Goal: Task Accomplishment & Management: Complete application form

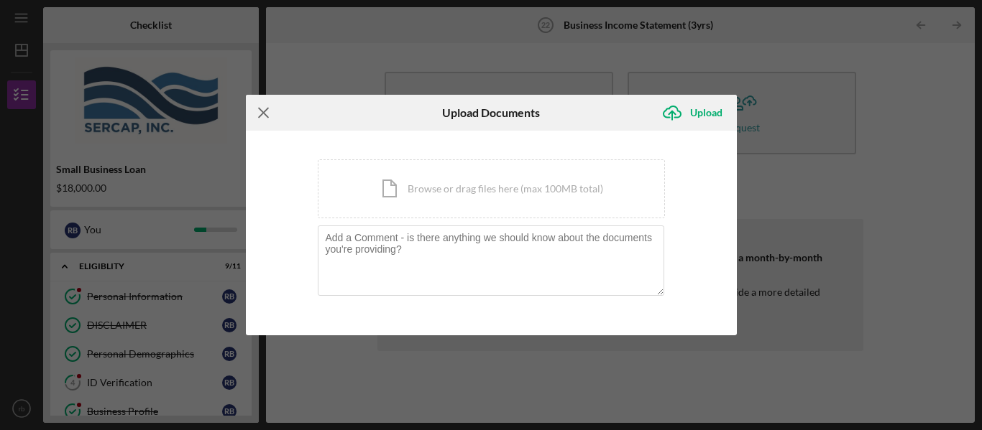
scroll to position [549, 0]
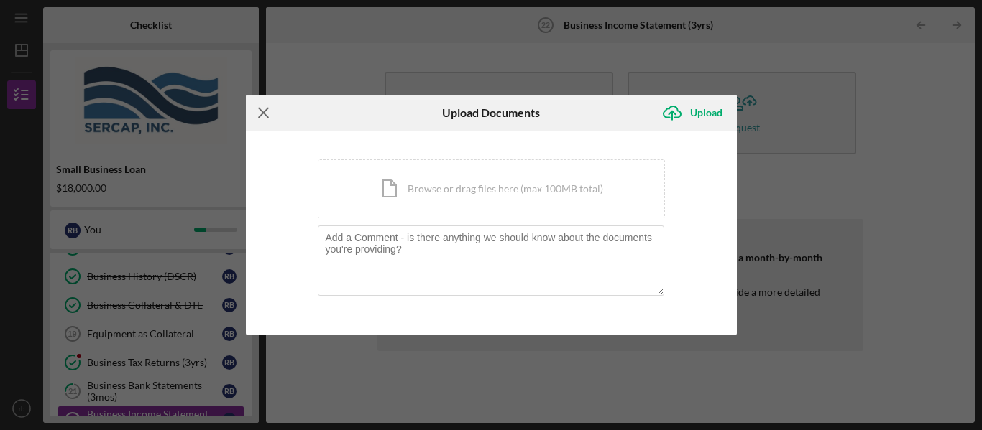
click at [265, 111] on icon "Icon/Menu Close" at bounding box center [264, 113] width 36 height 36
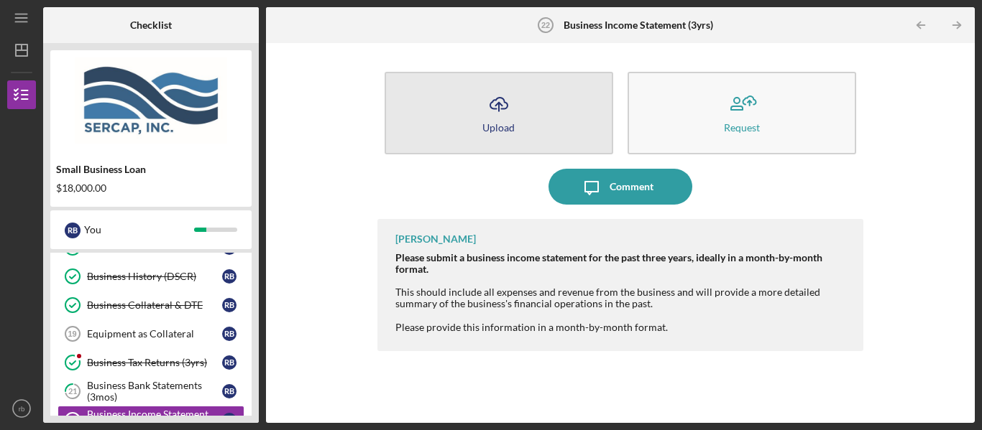
click at [486, 114] on icon "Icon/Upload" at bounding box center [499, 104] width 36 height 36
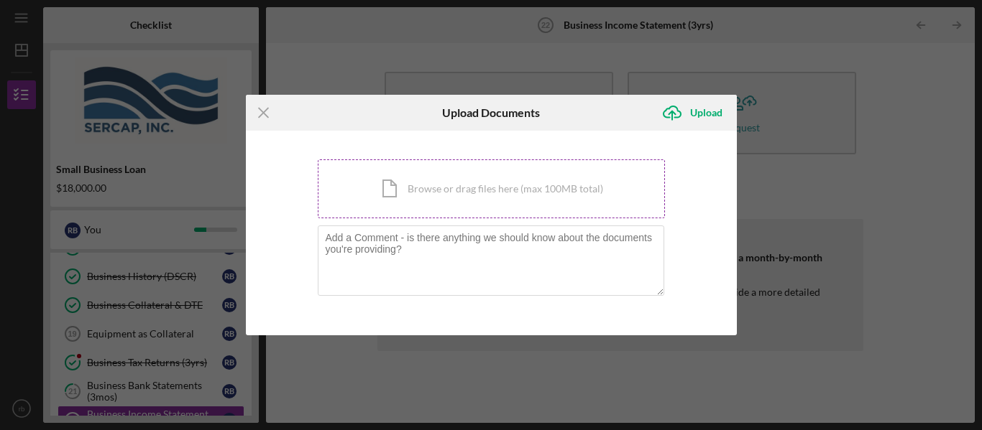
click at [388, 202] on div "Icon/Document Browse or drag files here (max 100MB total) Tap to choose files o…" at bounding box center [491, 189] width 347 height 59
click at [265, 116] on icon "Icon/Menu Close" at bounding box center [264, 113] width 36 height 36
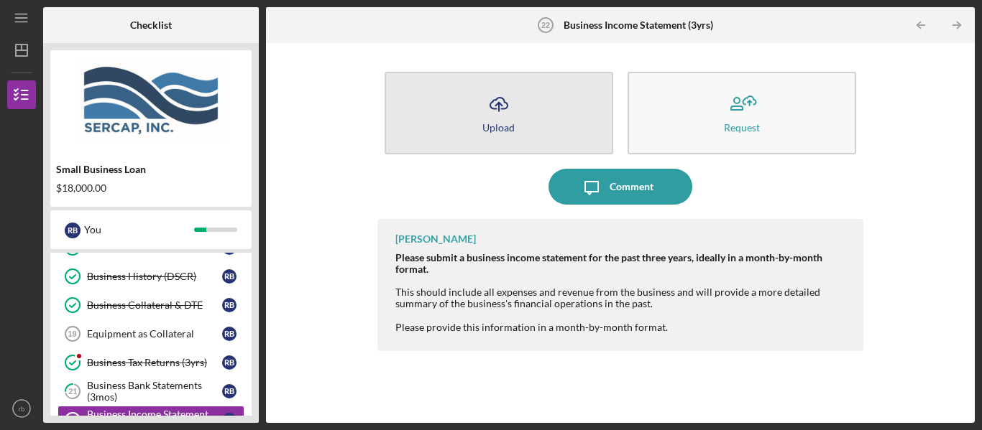
click at [493, 102] on icon "Icon/Upload" at bounding box center [499, 104] width 36 height 36
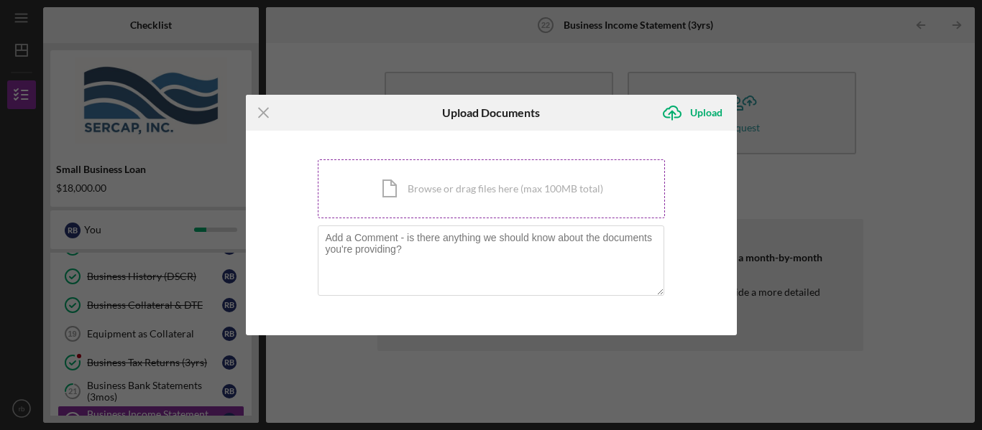
click at [397, 183] on div "Icon/Document Browse or drag files here (max 100MB total) Tap to choose files o…" at bounding box center [491, 189] width 347 height 59
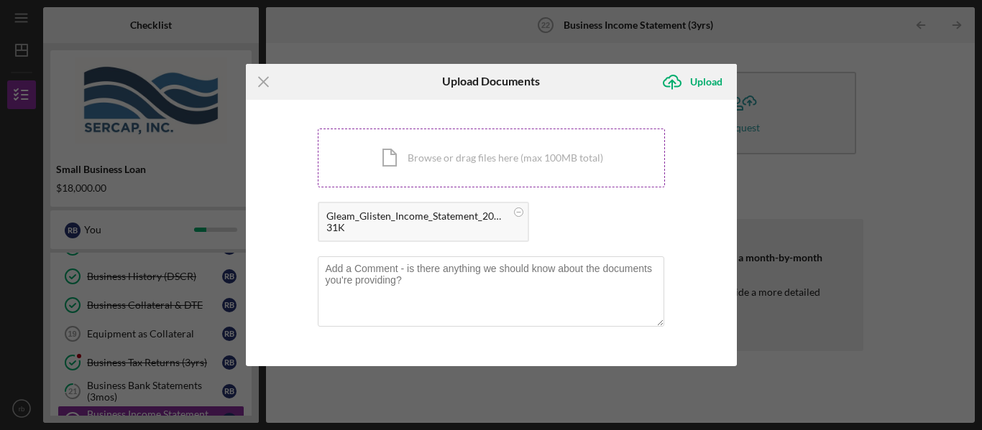
click at [384, 155] on div "Icon/Document Browse or drag files here (max 100MB total) Tap to choose files o…" at bounding box center [491, 158] width 347 height 59
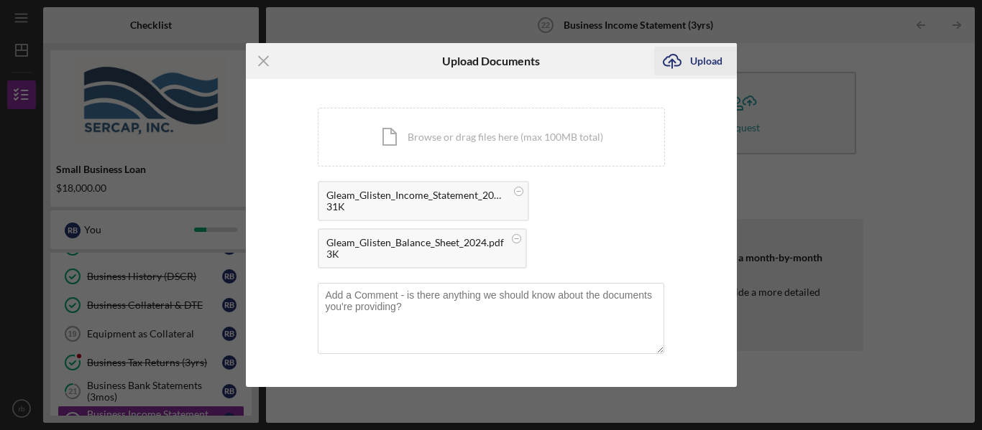
click at [695, 54] on div "Upload" at bounding box center [706, 61] width 32 height 29
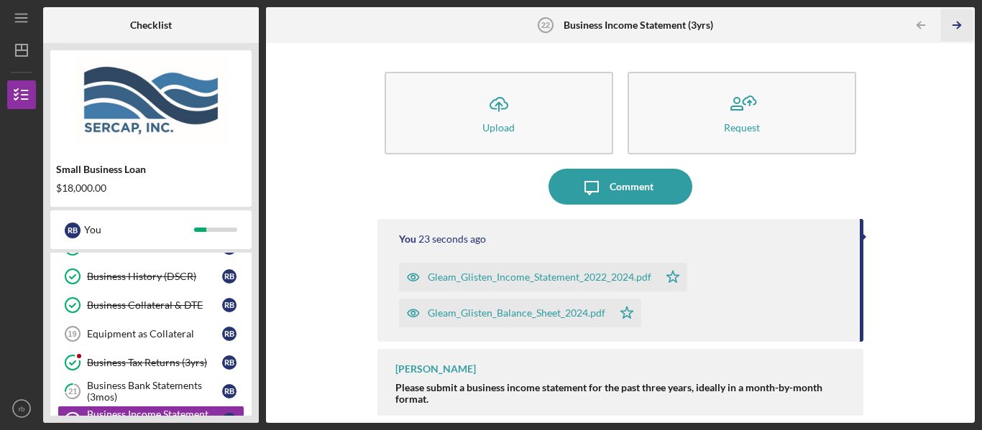
click at [954, 26] on icon "Icon/Table Pagination Arrow" at bounding box center [957, 25] width 32 height 32
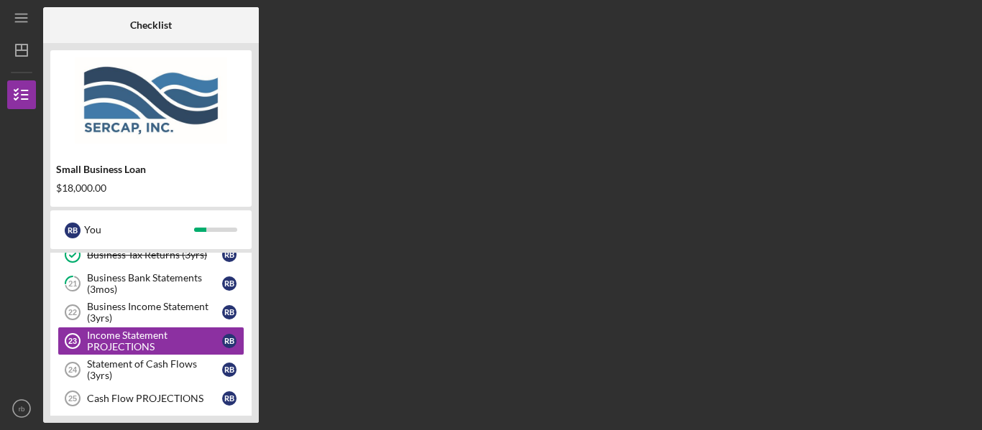
scroll to position [664, 0]
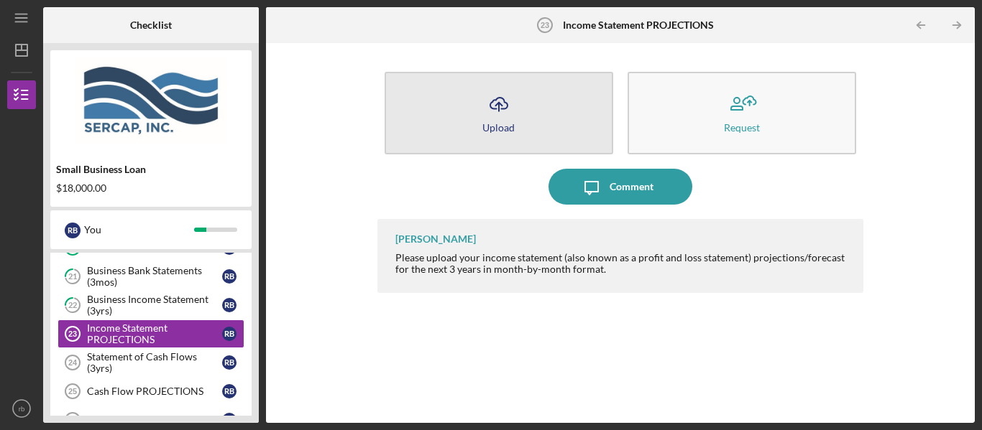
click at [483, 93] on icon "Icon/Upload" at bounding box center [499, 104] width 36 height 36
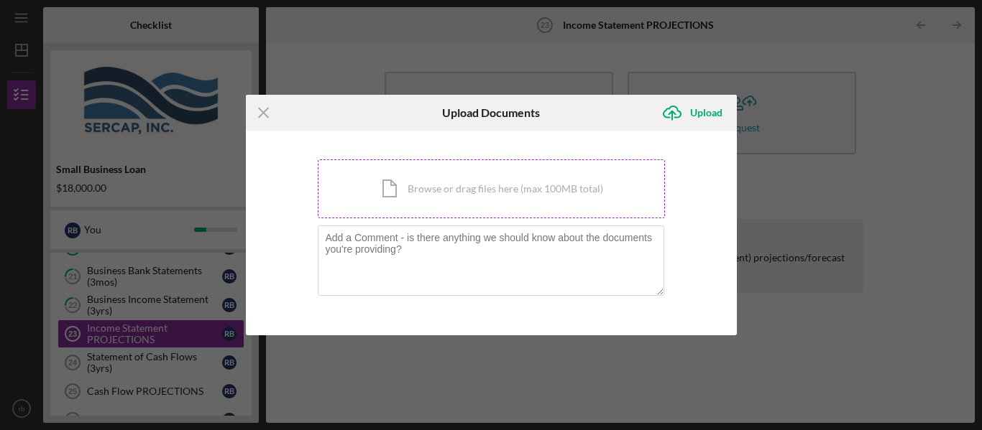
click at [405, 198] on div "Icon/Document Browse or drag files here (max 100MB total) Tap to choose files o…" at bounding box center [491, 189] width 347 height 59
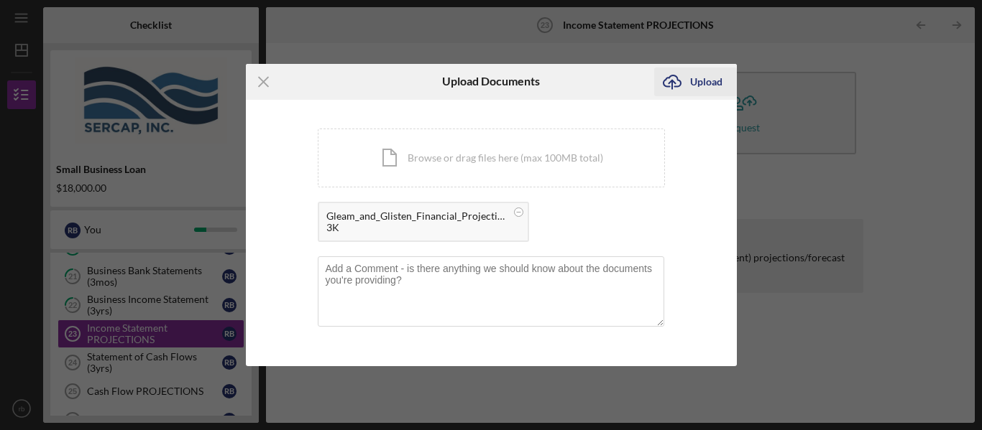
click at [706, 83] on div "Upload" at bounding box center [706, 82] width 32 height 29
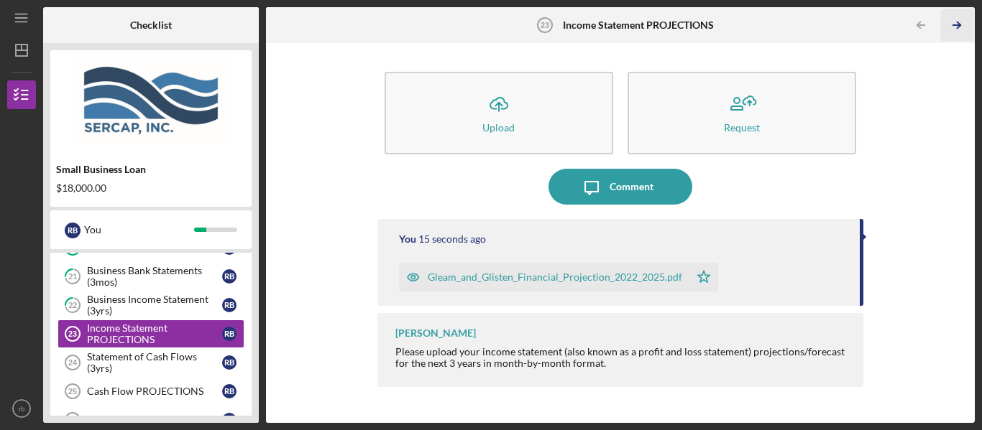
click at [955, 25] on line "button" at bounding box center [956, 25] width 7 height 0
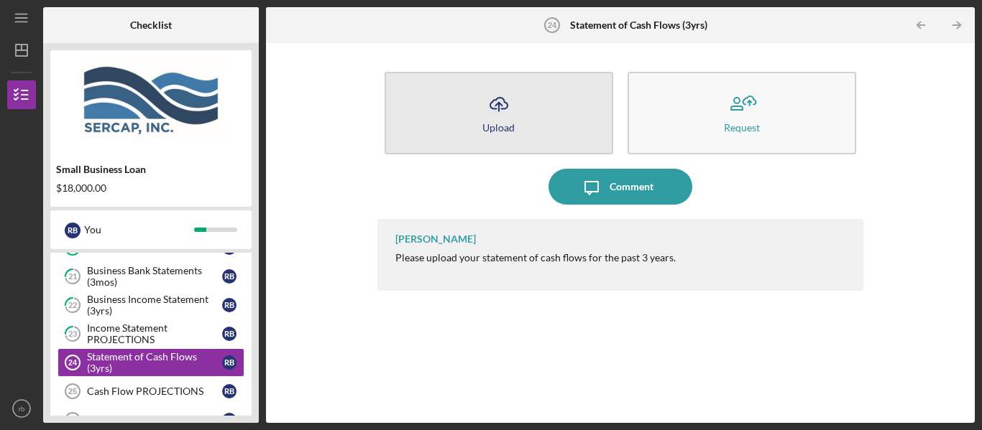
click at [472, 132] on button "Icon/Upload Upload" at bounding box center [498, 113] width 229 height 83
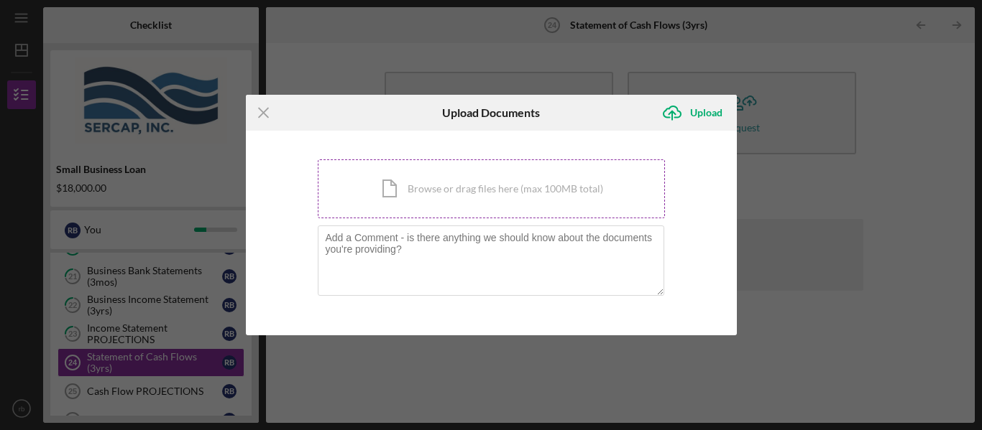
click at [405, 189] on div "Icon/Document Browse or drag files here (max 100MB total) Tap to choose files o…" at bounding box center [491, 189] width 347 height 59
click at [262, 113] on line at bounding box center [263, 112] width 9 height 9
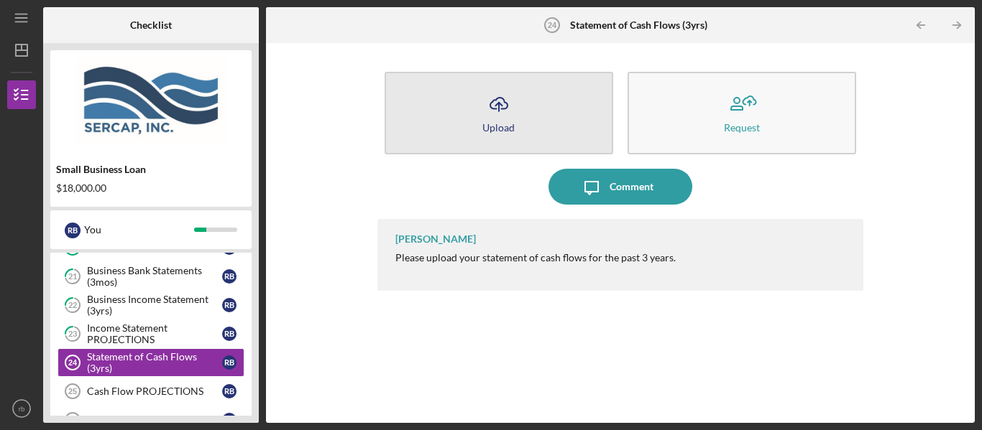
click at [497, 119] on icon "Icon/Upload" at bounding box center [499, 104] width 36 height 36
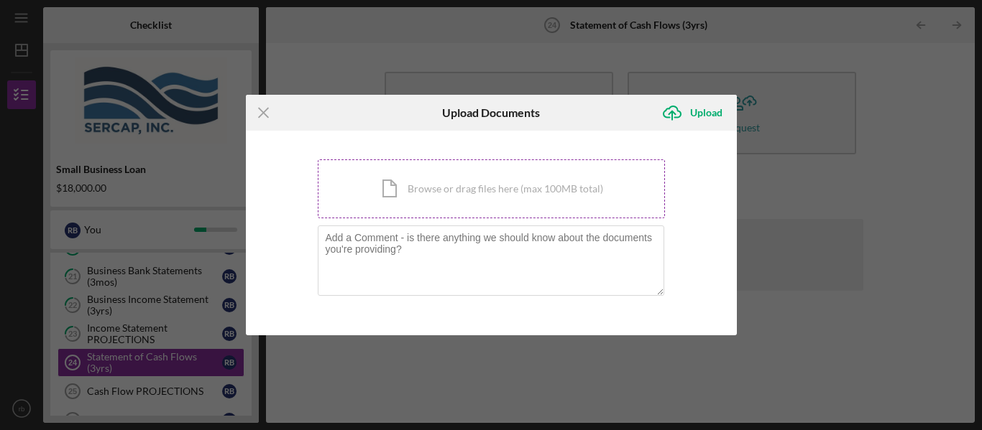
click at [398, 180] on div "Icon/Document Browse or drag files here (max 100MB total) Tap to choose files o…" at bounding box center [491, 189] width 347 height 59
click at [384, 175] on div "Icon/Document Browse or drag files here (max 100MB total) Tap to choose files o…" at bounding box center [491, 189] width 347 height 59
click at [267, 115] on icon "Icon/Menu Close" at bounding box center [264, 113] width 36 height 36
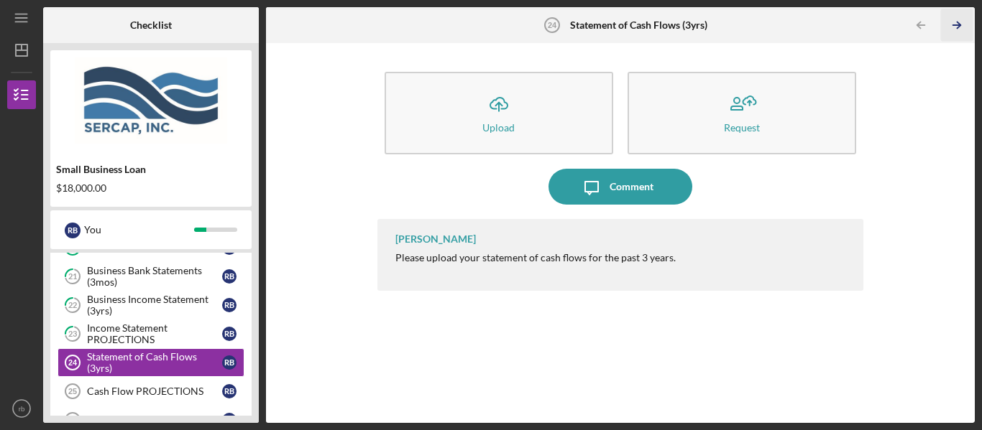
click at [961, 27] on icon "Icon/Table Pagination Arrow" at bounding box center [957, 25] width 32 height 32
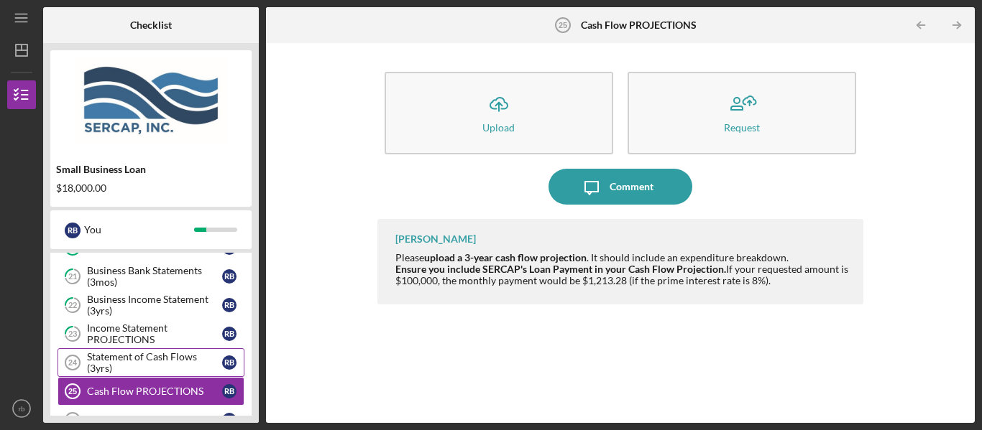
click at [150, 361] on div "Statement of Cash Flows (3yrs)" at bounding box center [154, 362] width 135 height 23
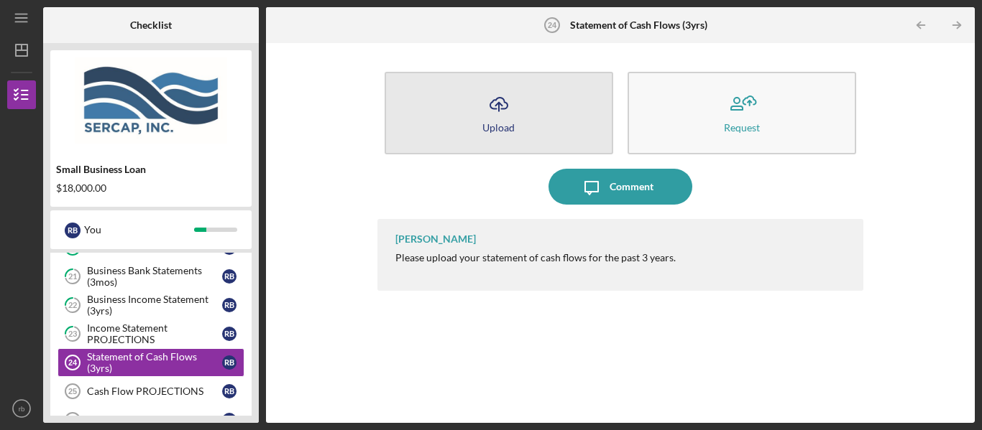
click at [511, 119] on icon "Icon/Upload" at bounding box center [499, 104] width 36 height 36
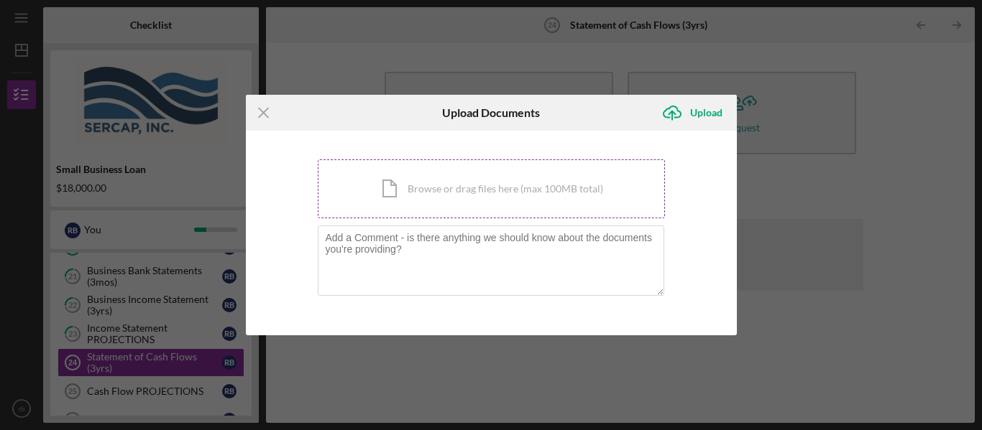
click at [404, 179] on div "Icon/Document Browse or drag files here (max 100MB total) Tap to choose files o…" at bounding box center [491, 189] width 347 height 59
click at [268, 118] on icon "Icon/Menu Close" at bounding box center [264, 113] width 36 height 36
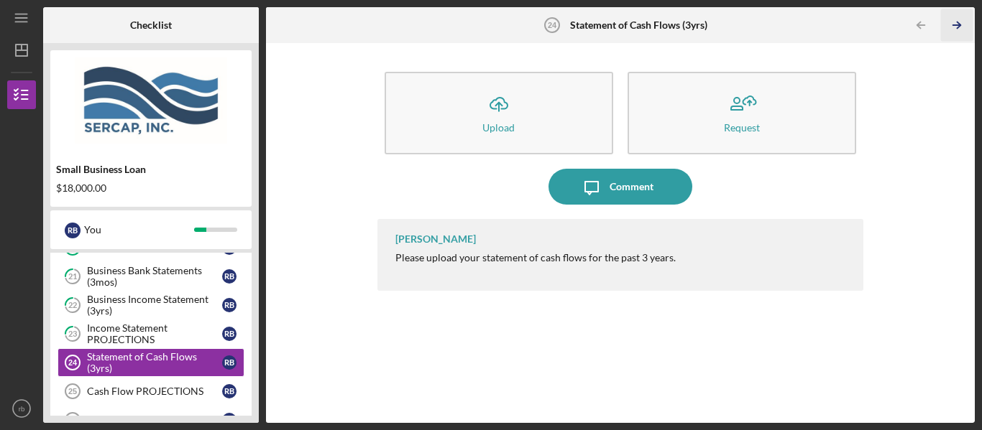
click at [966, 22] on icon "Icon/Table Pagination Arrow" at bounding box center [957, 25] width 32 height 32
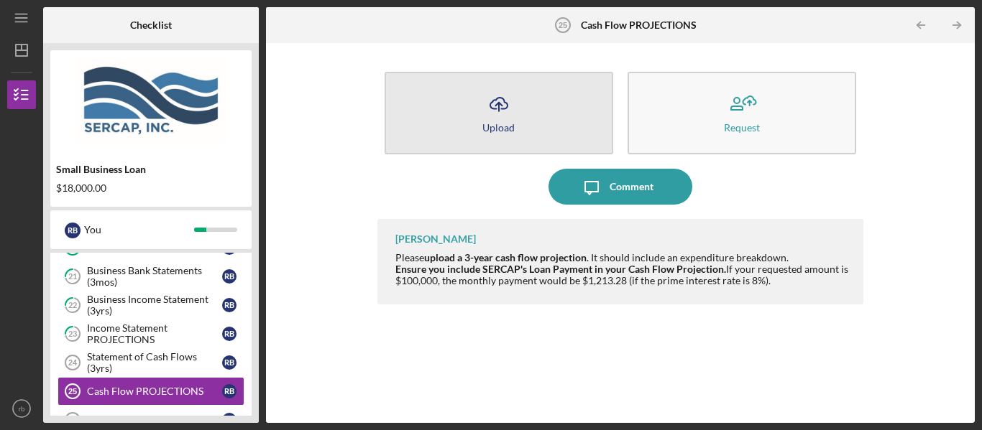
click at [474, 114] on button "Icon/Upload Upload" at bounding box center [498, 113] width 229 height 83
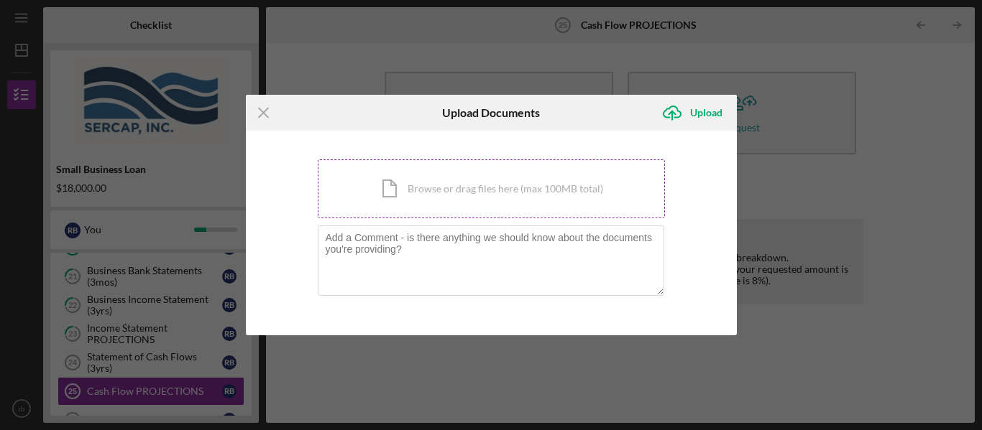
click at [499, 190] on div "Icon/Document Browse or drag files here (max 100MB total) Tap to choose files o…" at bounding box center [491, 189] width 347 height 59
click at [373, 186] on div "Icon/Document Browse or drag files here (max 100MB total) Tap to choose files o…" at bounding box center [491, 189] width 347 height 59
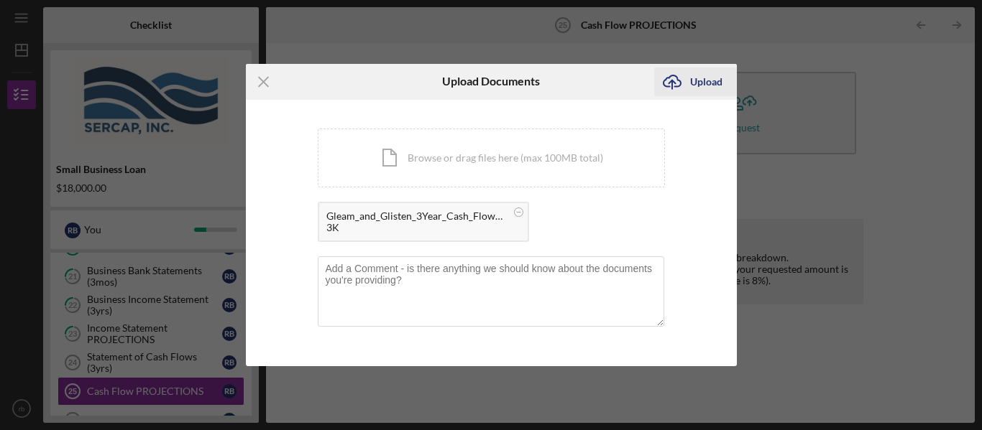
click at [691, 80] on div "Upload" at bounding box center [706, 82] width 32 height 29
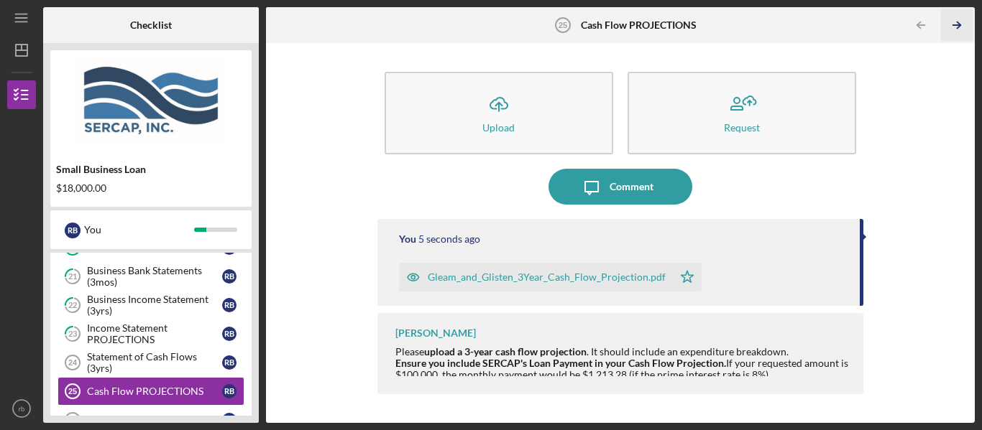
click at [961, 25] on icon "Icon/Table Pagination Arrow" at bounding box center [957, 25] width 32 height 32
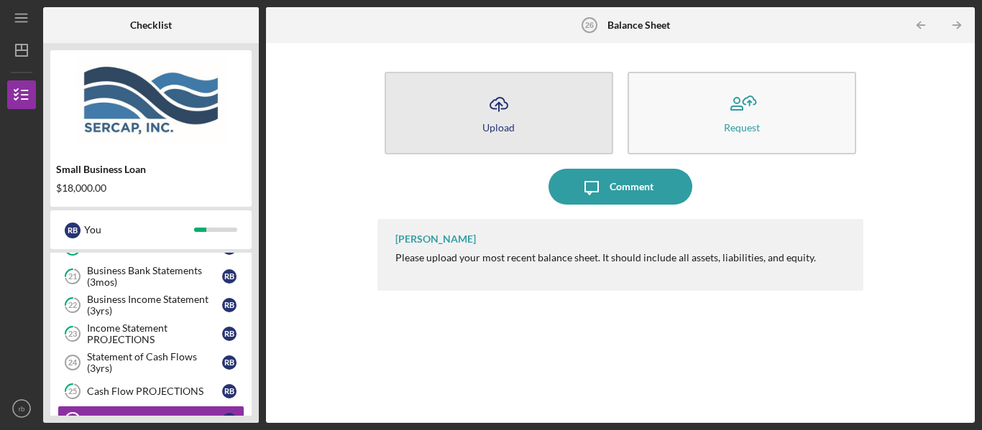
click at [523, 103] on button "Icon/Upload Upload" at bounding box center [498, 113] width 229 height 83
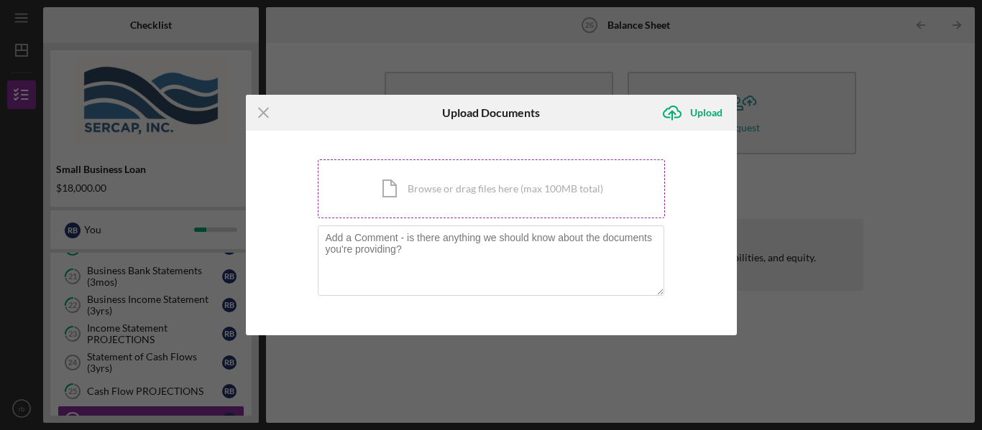
click at [407, 185] on div "Icon/Document Browse or drag files here (max 100MB total) Tap to choose files o…" at bounding box center [491, 189] width 347 height 59
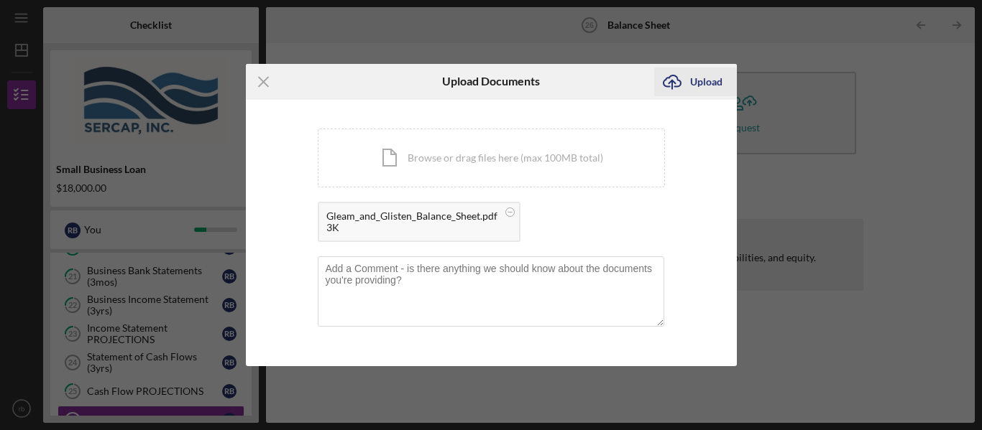
click at [703, 81] on div "Upload" at bounding box center [706, 82] width 32 height 29
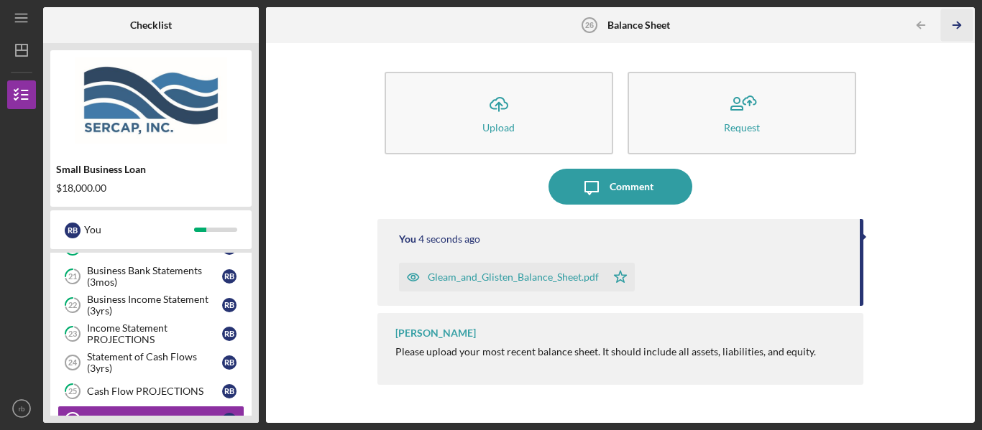
click at [956, 22] on polyline "button" at bounding box center [958, 25] width 4 height 6
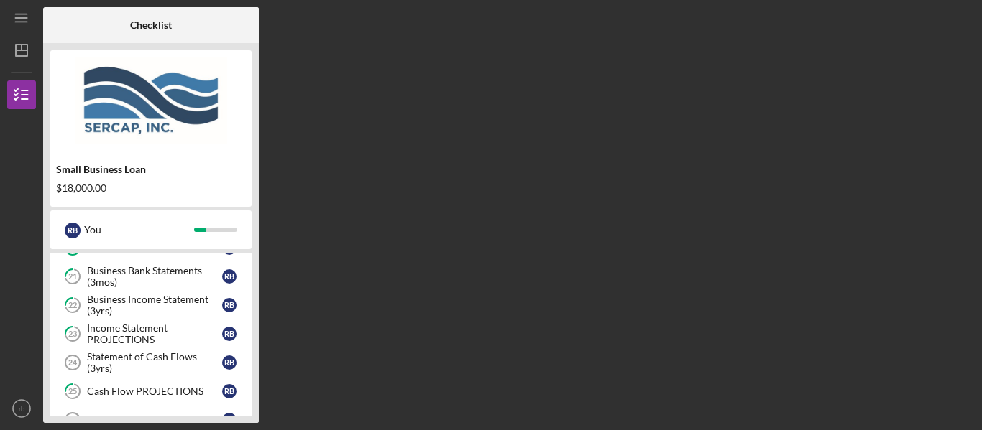
scroll to position [779, 0]
